Goal: Task Accomplishment & Management: Complete application form

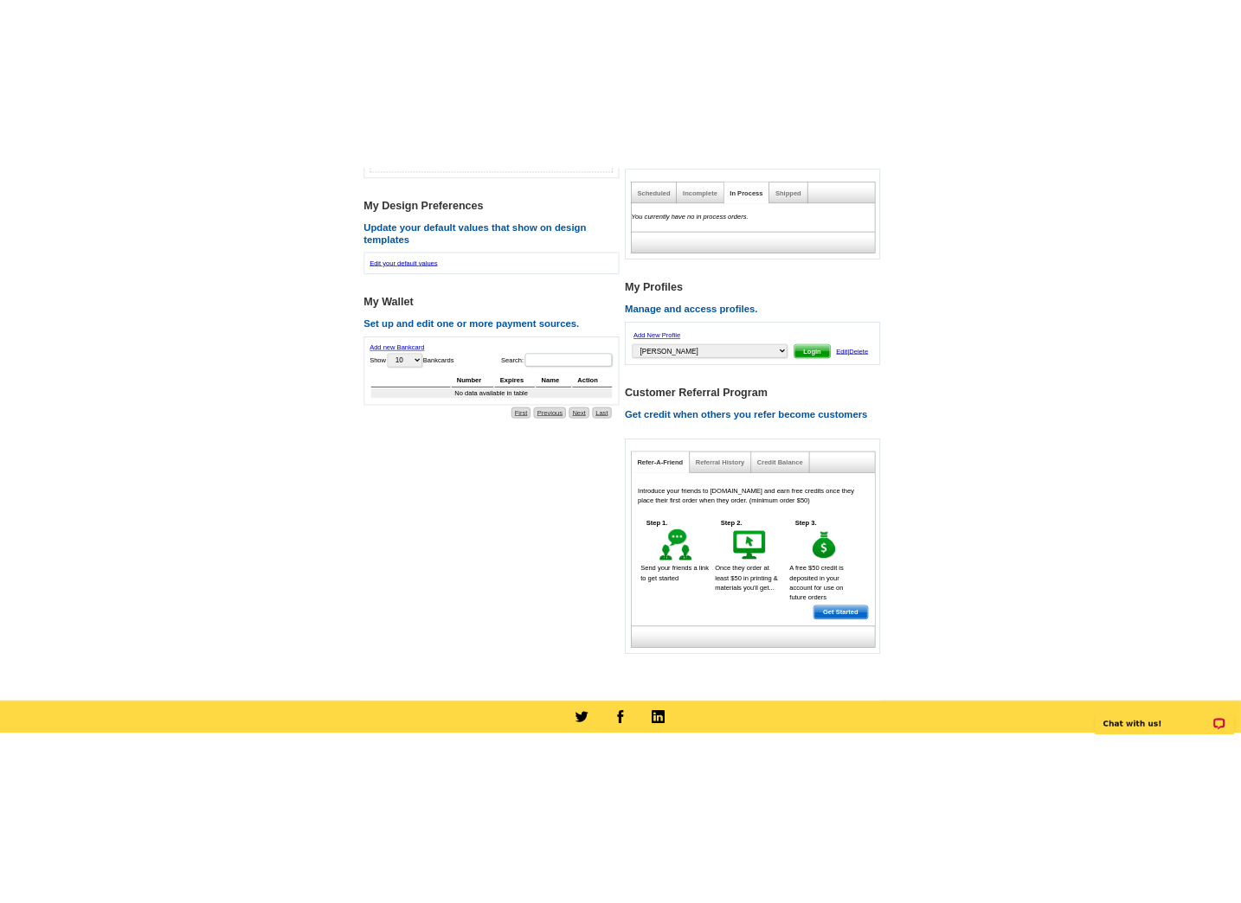
scroll to position [548, 0]
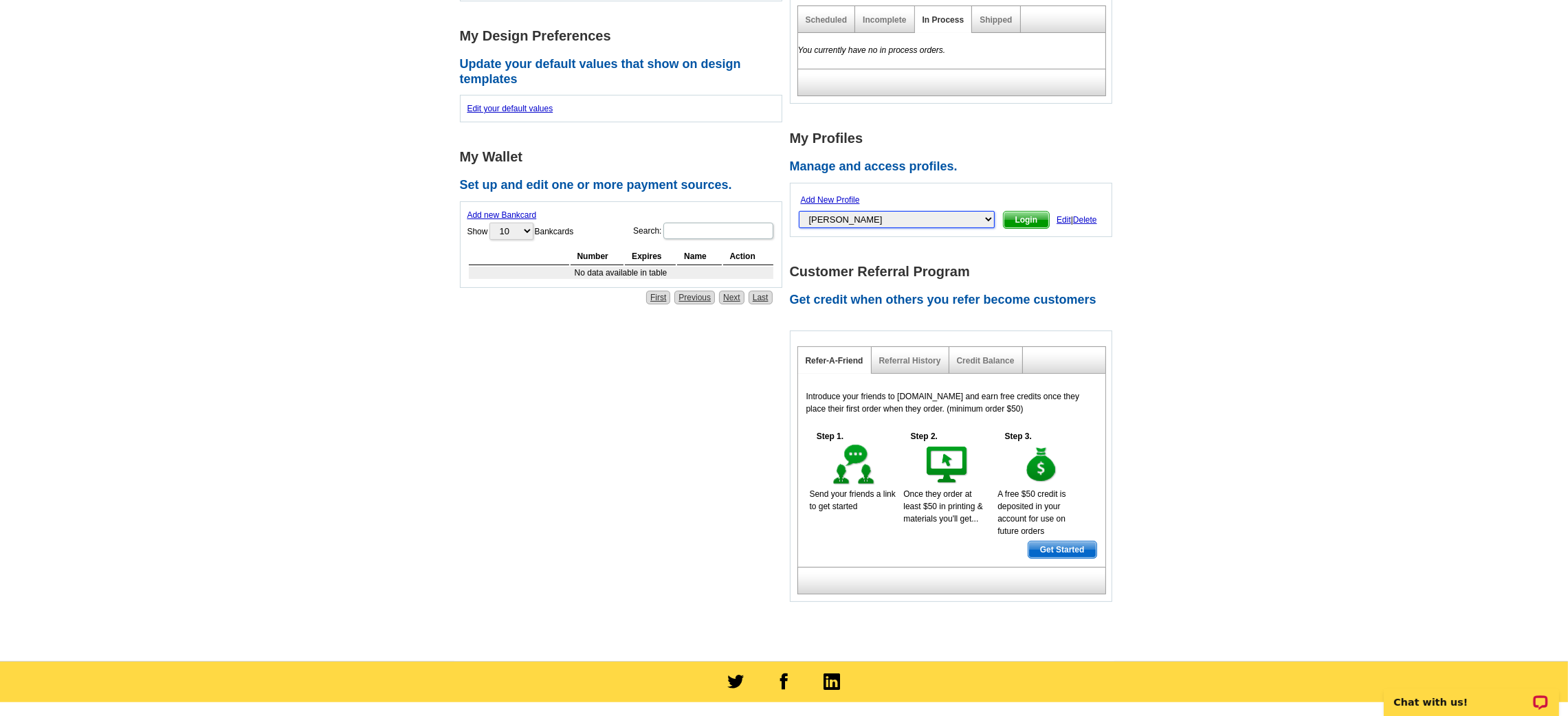
click at [912, 218] on select "[PERSON_NAME], [PERSON_NAME], [PERSON_NAME], [PERSON_NAME], [PERSON_NAME], [PER…" at bounding box center [896, 220] width 196 height 17
click at [849, 198] on link "Add New Profile" at bounding box center [830, 200] width 59 height 10
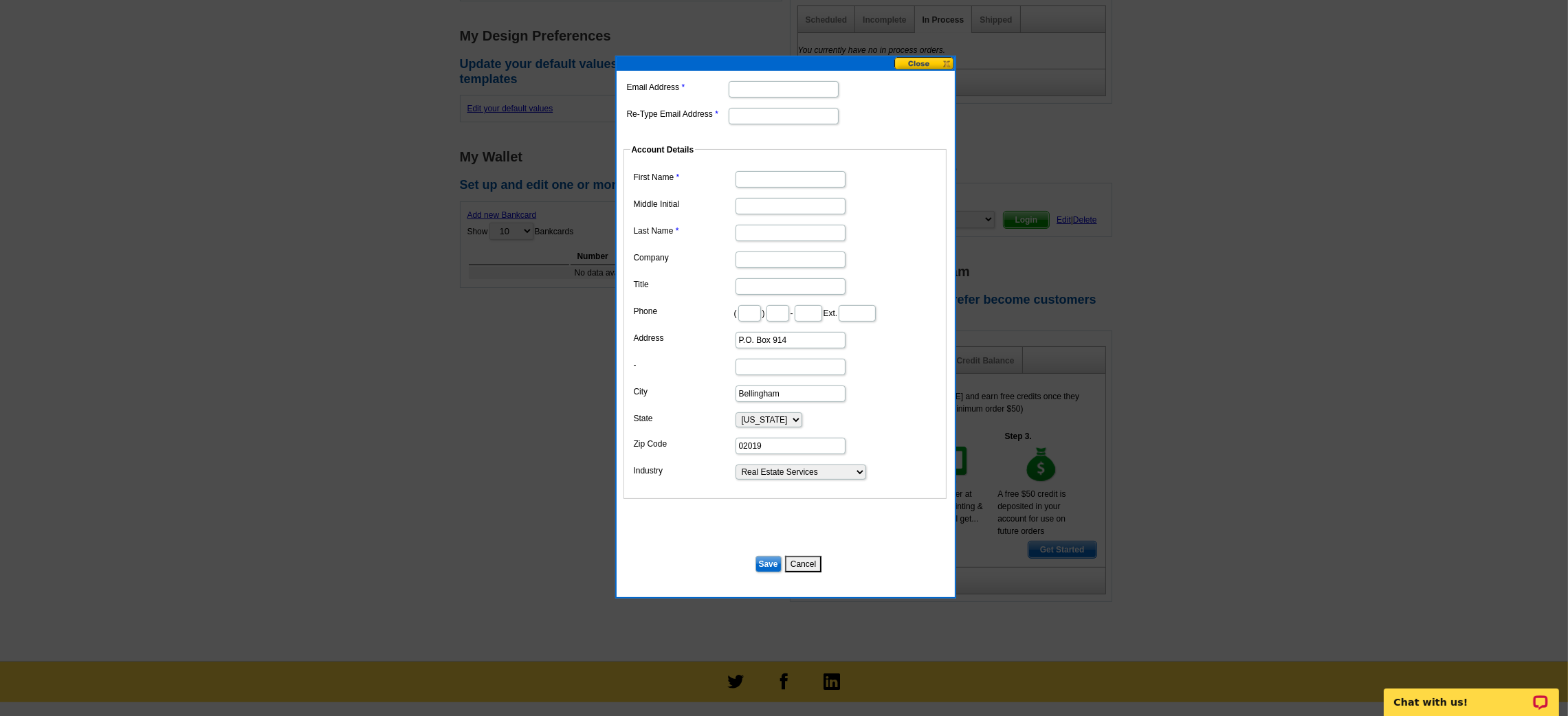
click at [940, 71] on div "Email Address Re-Type Email Address Account Details First Name Middle Initial L…" at bounding box center [786, 333] width 338 height 526
click at [938, 64] on button at bounding box center [925, 64] width 60 height 13
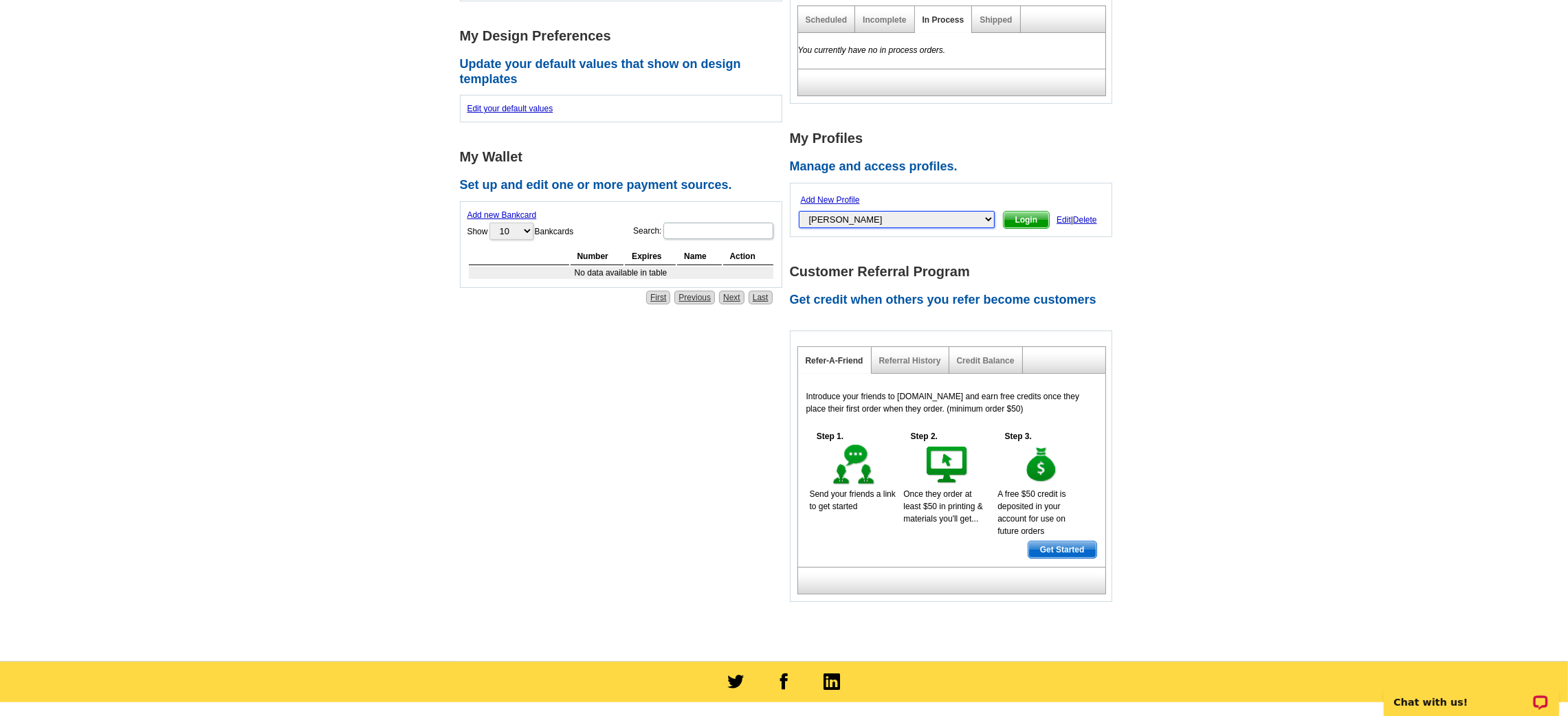
click at [902, 211] on select "[PERSON_NAME], [PERSON_NAME], [PERSON_NAME], [PERSON_NAME], [PERSON_NAME], [PER…" at bounding box center [896, 220] width 196 height 17
click at [848, 199] on link "Add New Profile" at bounding box center [830, 200] width 59 height 10
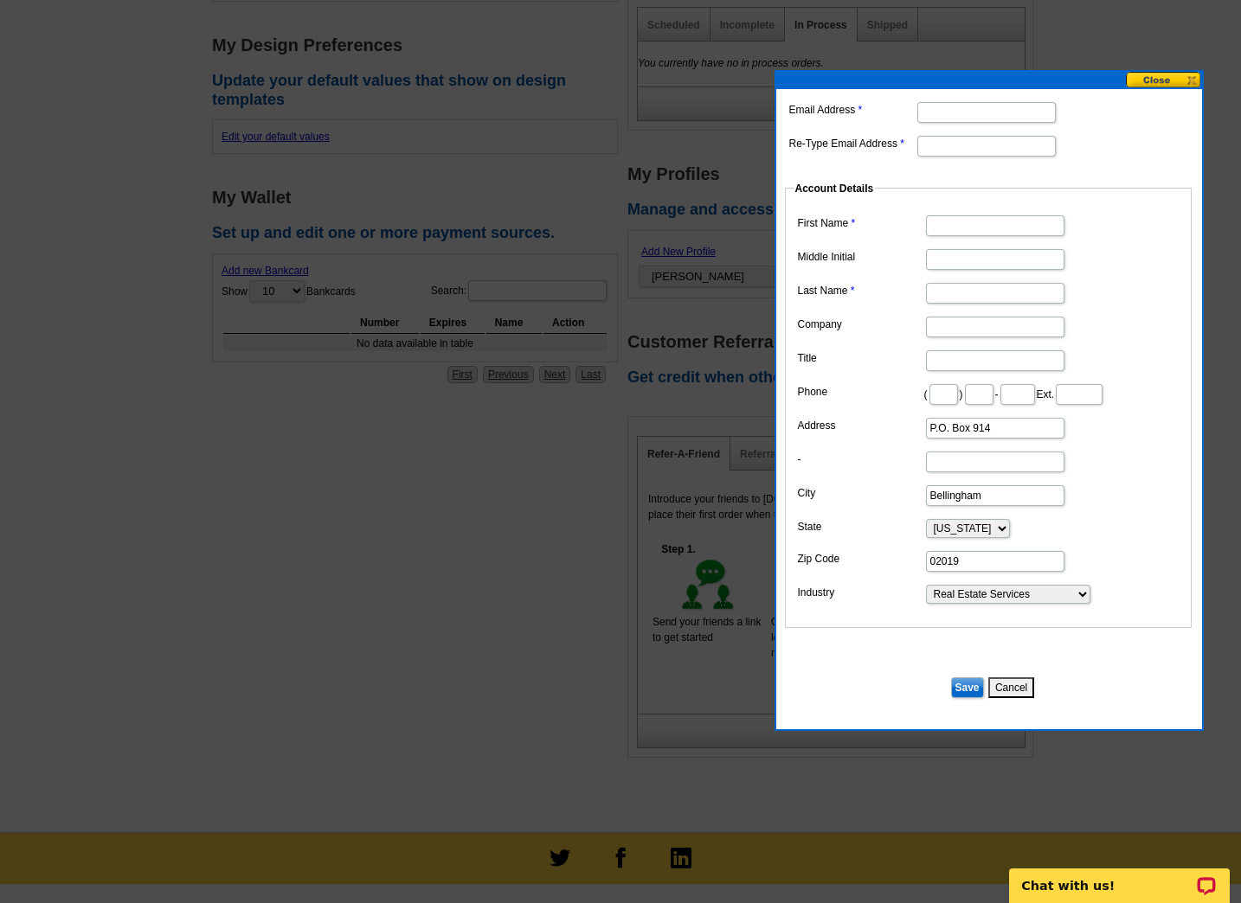
click at [947, 109] on input "Email Address" at bounding box center [986, 112] width 138 height 21
drag, startPoint x: 928, startPoint y: 109, endPoint x: 926, endPoint y: 139, distance: 30.4
click at [926, 139] on input "Re-Type Email Address" at bounding box center [986, 146] width 138 height 21
paste input "jodidonovan@kw.com"
type input "jodidonovan@kw.com"
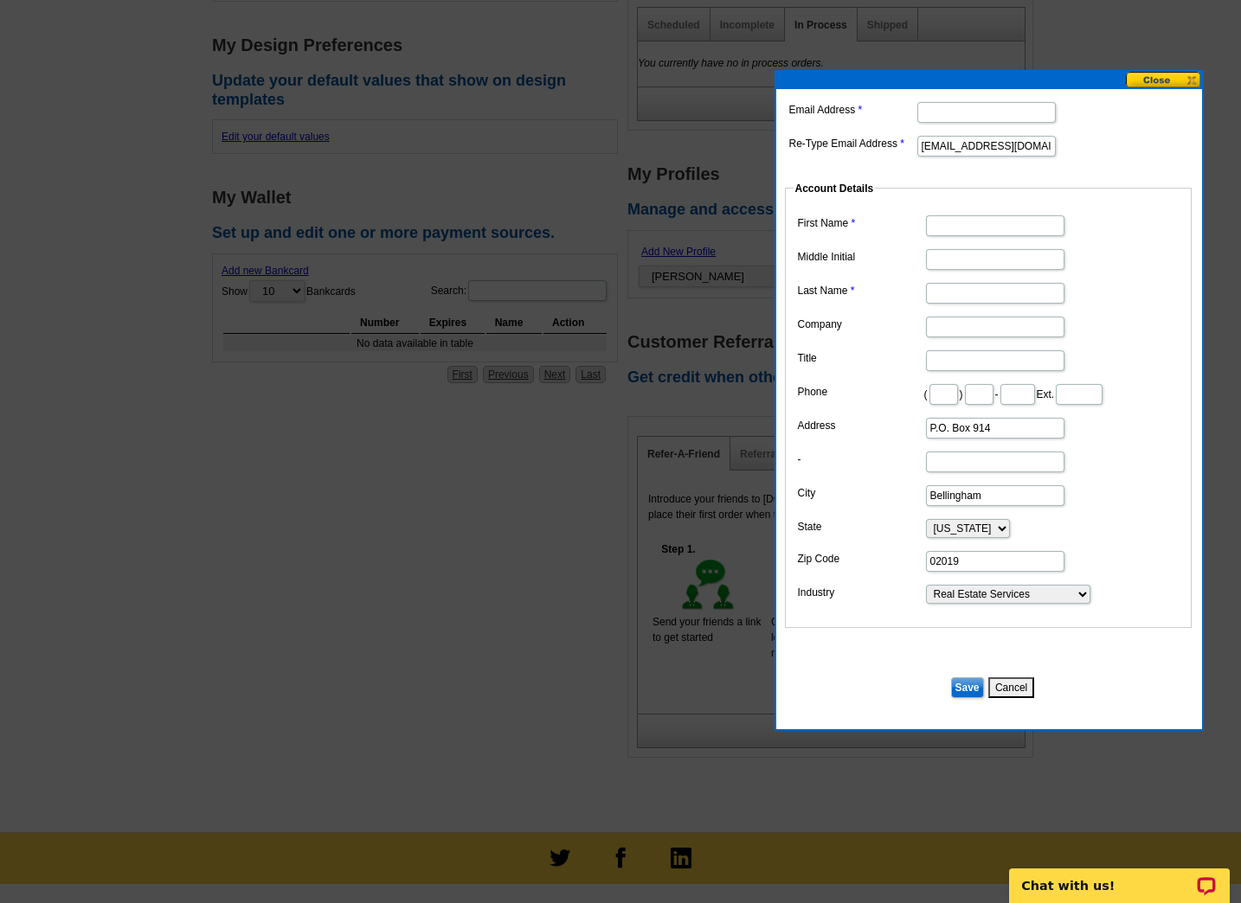
click at [923, 99] on dd at bounding box center [989, 111] width 408 height 27
click at [920, 117] on input "Email Address" at bounding box center [986, 112] width 138 height 21
paste input "jodidonovan@kw.com"
type input "jodidonovan@kw.com"
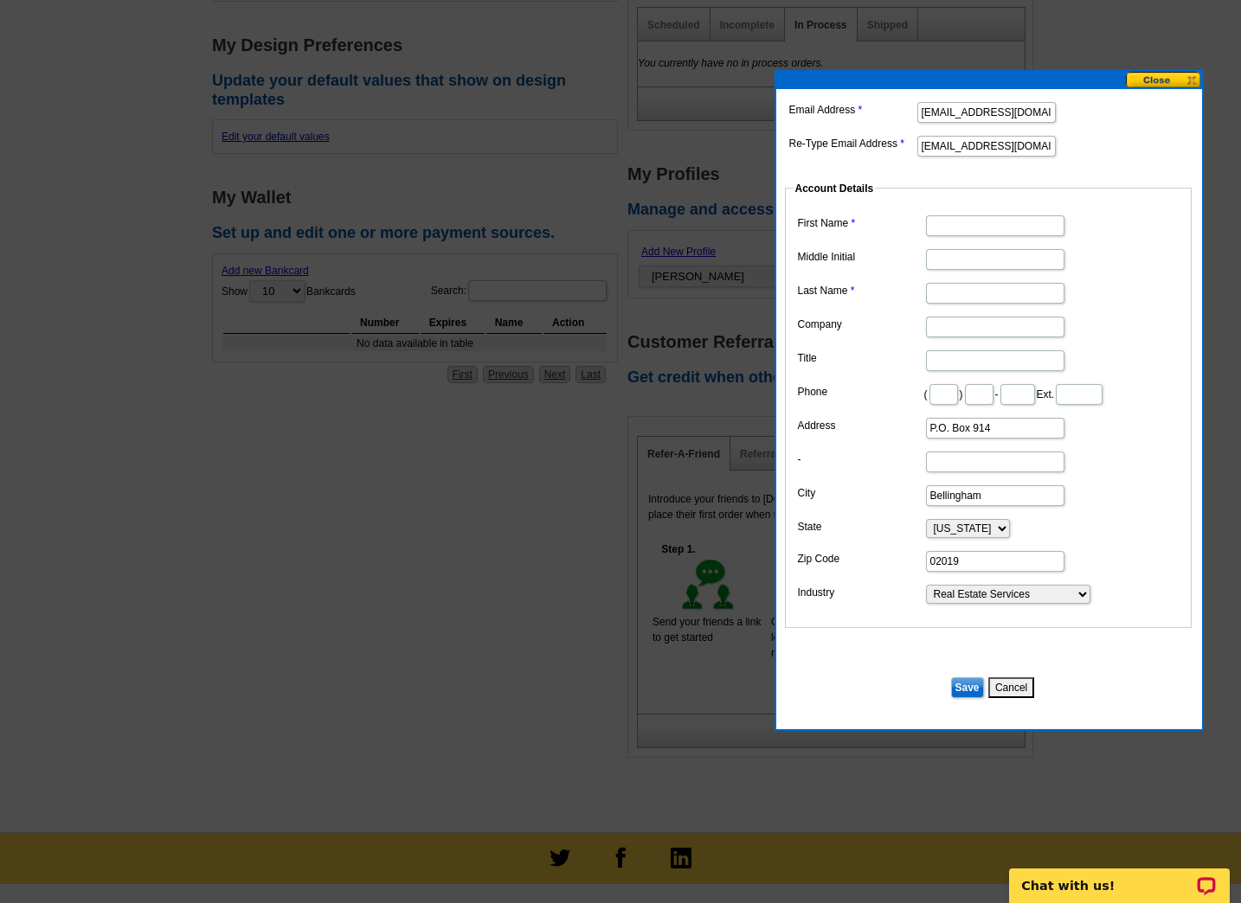
click at [895, 178] on dt at bounding box center [989, 173] width 408 height 16
click at [968, 230] on input "First Name" at bounding box center [995, 225] width 138 height 21
type input "Jodi"
type input "Donovan"
click at [967, 252] on input "Donovan" at bounding box center [995, 259] width 138 height 21
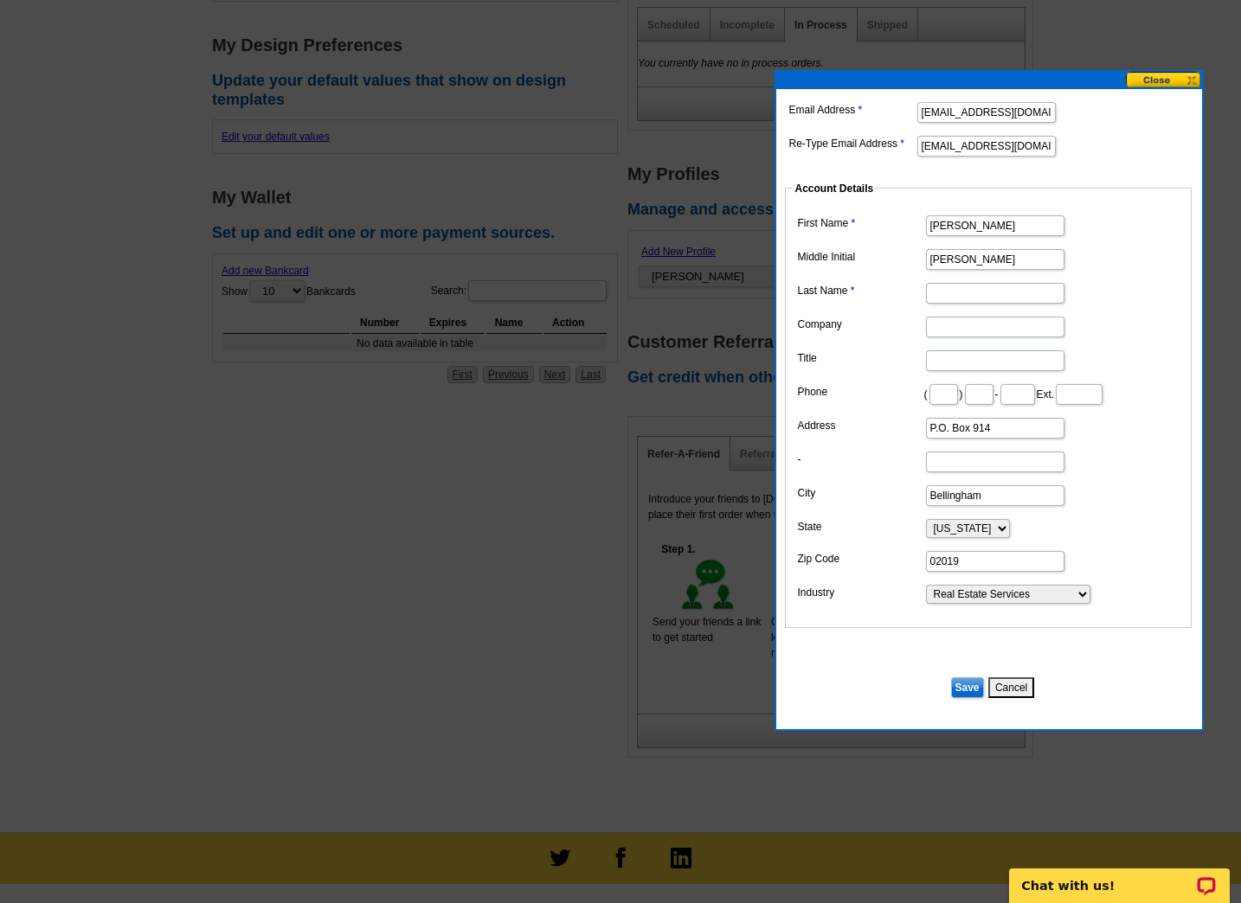
click at [967, 252] on input "Donovan" at bounding box center [995, 259] width 138 height 21
click at [959, 289] on input "Last Name" at bounding box center [995, 293] width 138 height 21
paste input "Donovan"
type input "Donovan"
click at [939, 337] on dd at bounding box center [987, 325] width 389 height 27
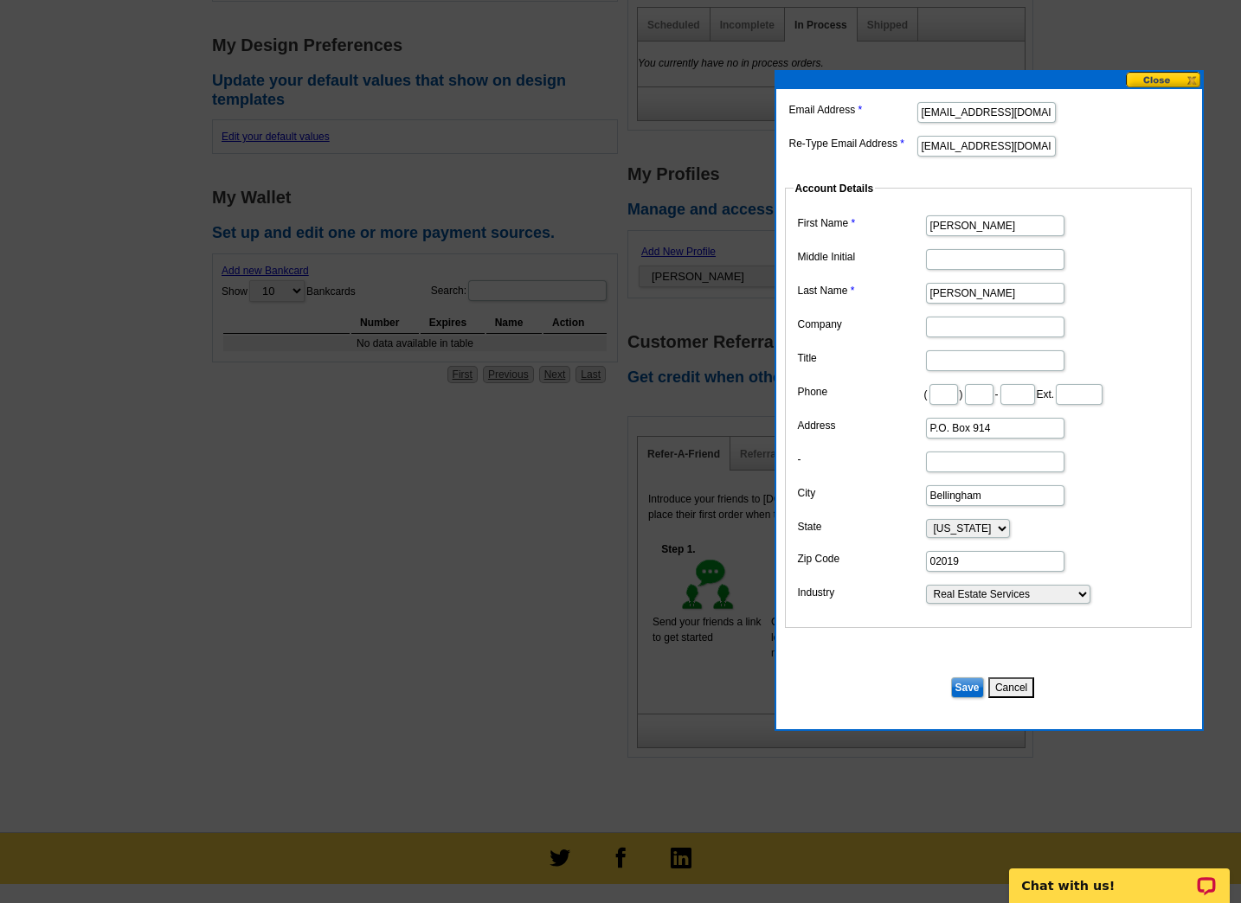
click at [939, 331] on input "Company" at bounding box center [995, 327] width 138 height 21
type input "Keller Williams Realty"
click at [949, 394] on input "text" at bounding box center [943, 394] width 29 height 21
type input "774"
type input "571"
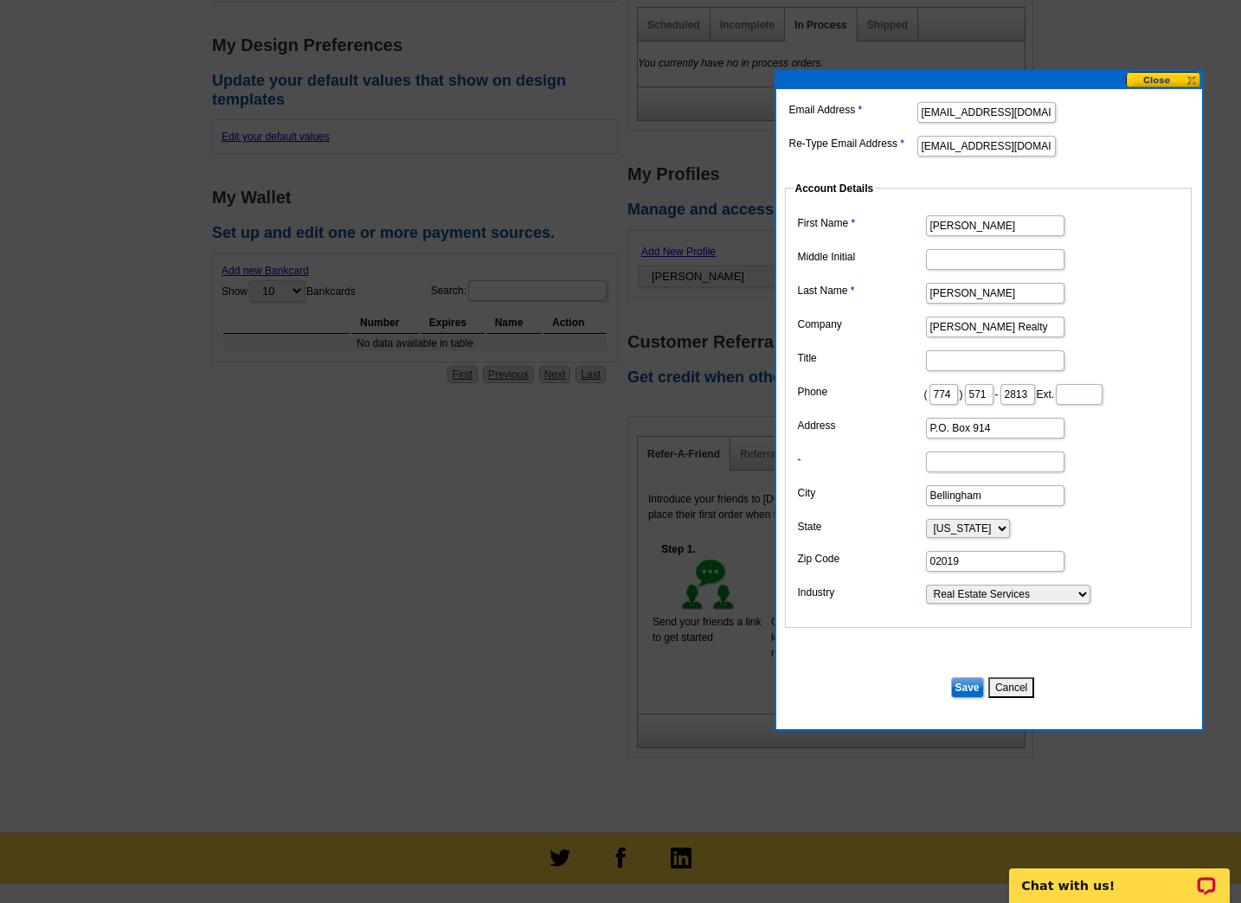
type input "2813"
click at [949, 424] on input "P.O. Box 914" at bounding box center [995, 428] width 138 height 21
type input "2"
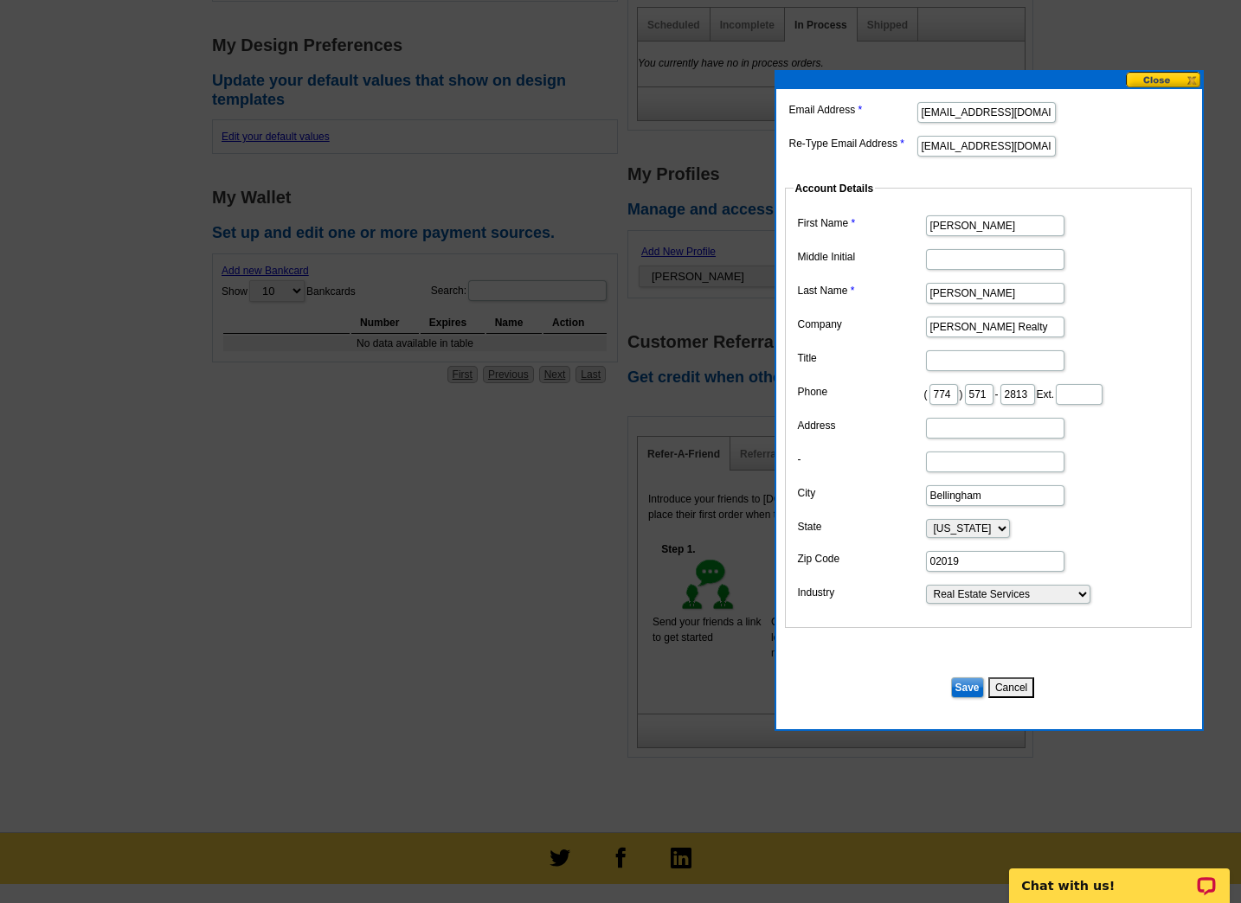
click at [988, 433] on input "Address" at bounding box center [995, 428] width 138 height 21
paste input "275 Martine St, Suite 109"
type input "275 Martine St, Suite 109"
click at [953, 497] on input "Bellingham" at bounding box center [995, 495] width 138 height 21
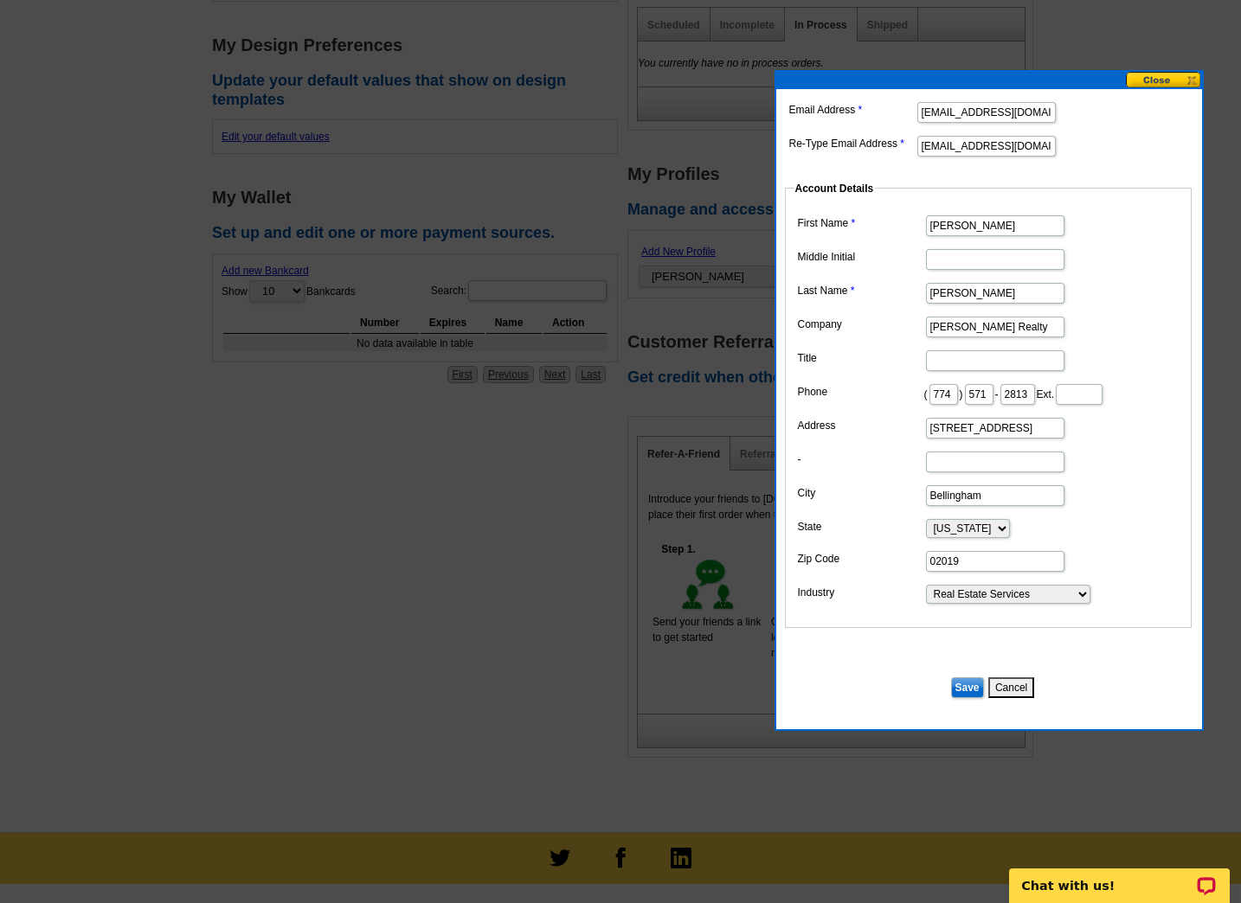
click at [953, 497] on input "Bellingham" at bounding box center [995, 495] width 138 height 21
type input "Fall River"
type input "02723"
click at [970, 678] on input "Save" at bounding box center [967, 687] width 33 height 21
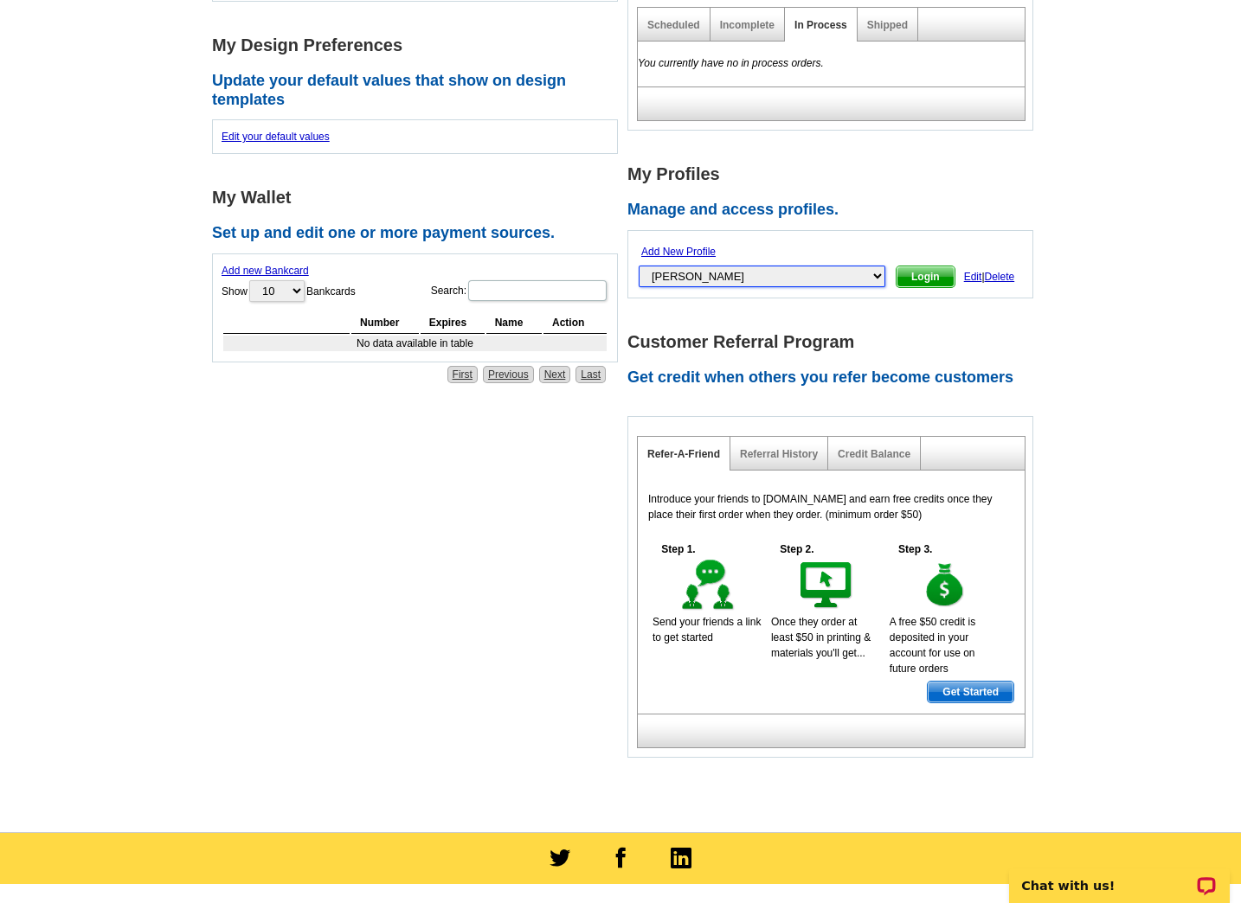
click at [790, 279] on select "[PERSON_NAME], [PERSON_NAME], [PERSON_NAME], [PERSON_NAME], [PERSON_NAME], [PER…" at bounding box center [762, 277] width 247 height 22
select select "52630488"
click at [639, 266] on select "[PERSON_NAME], [PERSON_NAME], [PERSON_NAME], [PERSON_NAME], [PERSON_NAME], [PER…" at bounding box center [762, 277] width 247 height 22
click at [896, 279] on span "Login" at bounding box center [925, 276] width 58 height 21
